Goal: Task Accomplishment & Management: Use online tool/utility

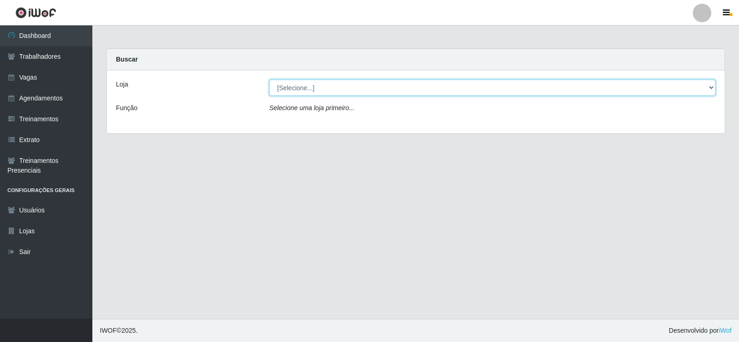
drag, startPoint x: 713, startPoint y: 87, endPoint x: 512, endPoint y: 92, distance: 200.6
click at [713, 87] on select "[Selecione...] [PERSON_NAME]" at bounding box center [492, 87] width 446 height 16
select select "430"
click at [269, 79] on select "[Selecione...] [PERSON_NAME]" at bounding box center [492, 87] width 446 height 16
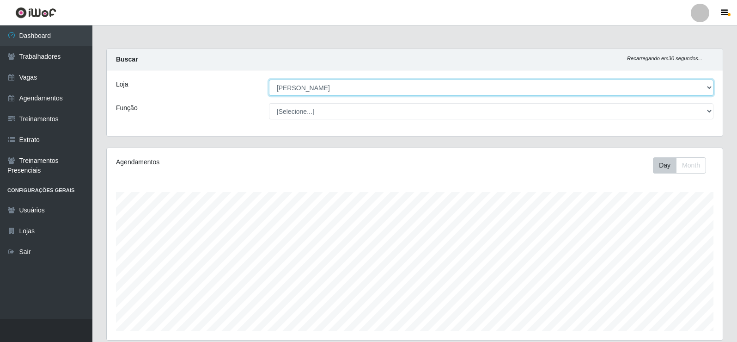
scroll to position [192, 616]
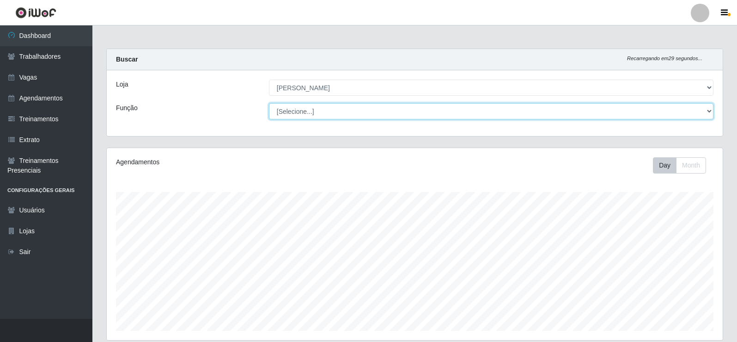
drag, startPoint x: 709, startPoint y: 110, endPoint x: 704, endPoint y: 109, distance: 5.6
click at [709, 110] on select "[Selecione...] Auxiliar de Estacionamento Auxiliar de Estacionamento + Auxiliar…" at bounding box center [491, 111] width 445 height 16
select select "1"
click at [269, 103] on select "[Selecione...] Auxiliar de Estacionamento Auxiliar de Estacionamento + Auxiliar…" at bounding box center [491, 111] width 445 height 16
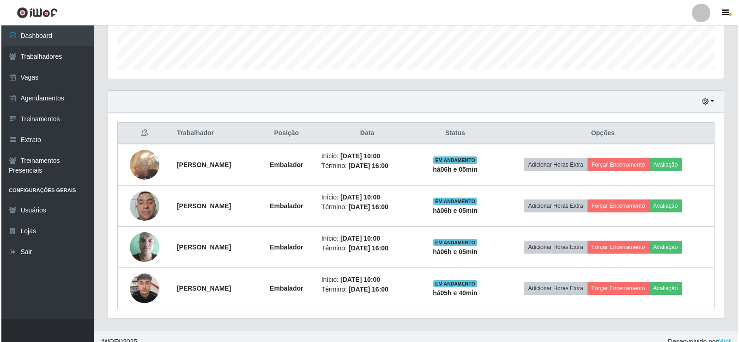
scroll to position [262, 0]
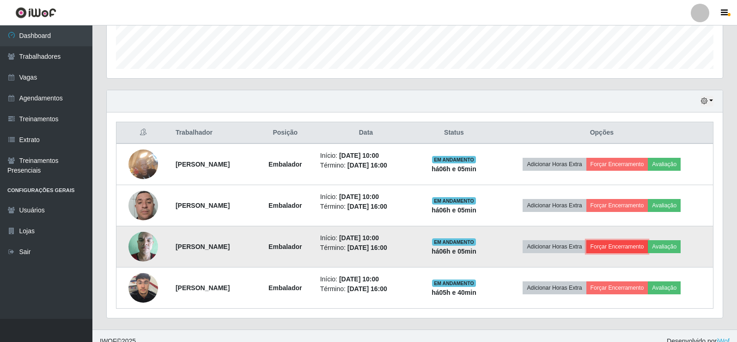
click at [631, 247] on button "Forçar Encerramento" at bounding box center [617, 246] width 62 height 13
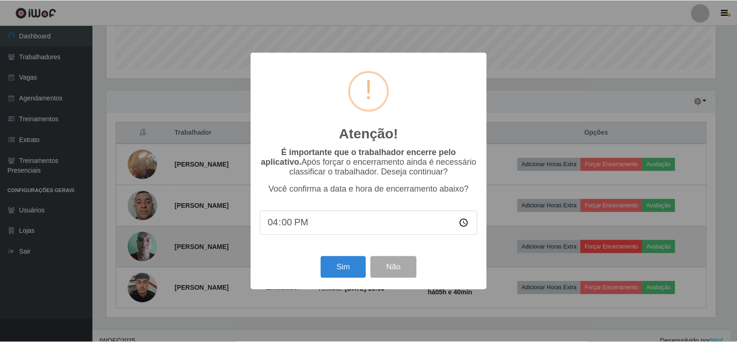
scroll to position [192, 611]
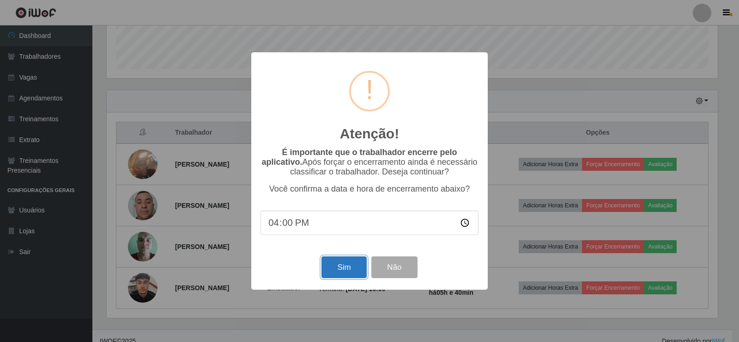
click at [348, 269] on button "Sim" at bounding box center [344, 267] width 45 height 22
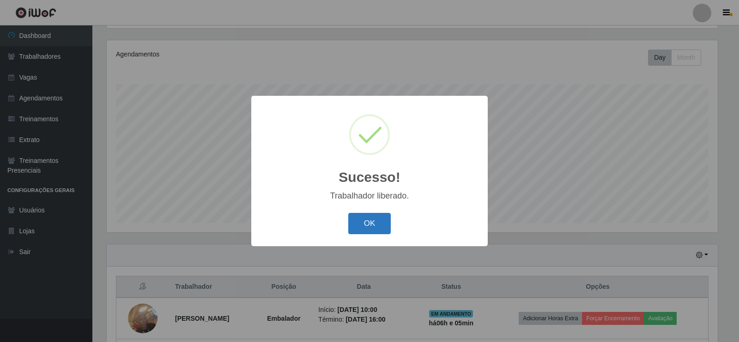
click at [376, 224] on button "OK" at bounding box center [369, 224] width 43 height 22
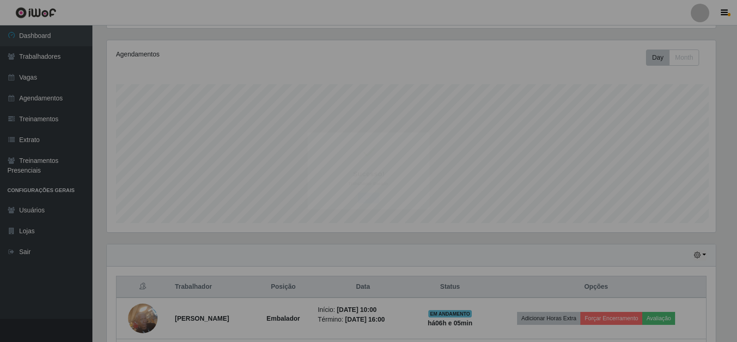
scroll to position [192, 616]
